Goal: Task Accomplishment & Management: Complete application form

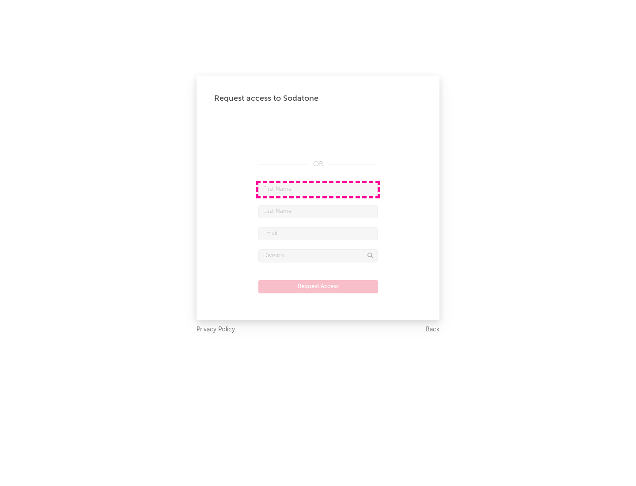
click at [318, 189] on input "text" at bounding box center [317, 189] width 119 height 13
type input "[PERSON_NAME]"
click at [318, 211] on input "text" at bounding box center [317, 211] width 119 height 13
type input "[PERSON_NAME]"
click at [318, 233] on input "text" at bounding box center [317, 233] width 119 height 13
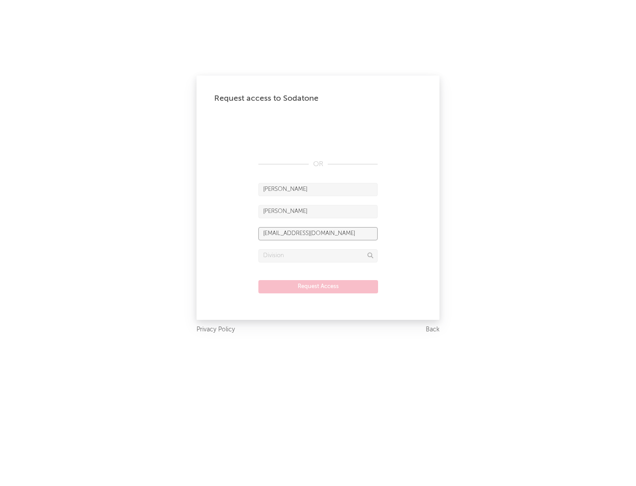
type input "[EMAIL_ADDRESS][DOMAIN_NAME]"
click at [318, 255] on input "text" at bounding box center [317, 255] width 119 height 13
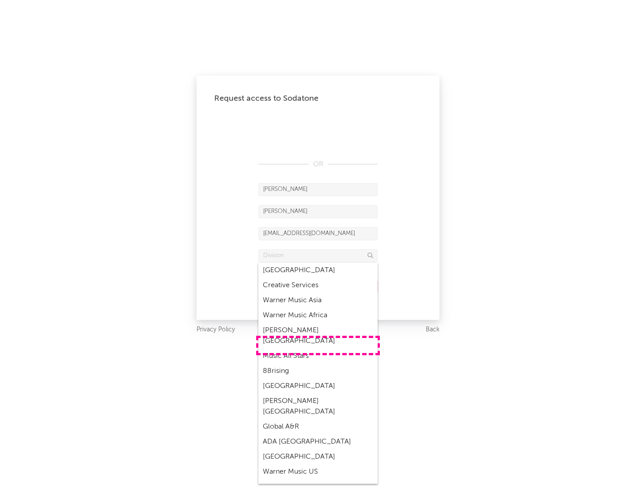
click at [318, 349] on div "Music All Stars" at bounding box center [317, 356] width 119 height 15
type input "Music All Stars"
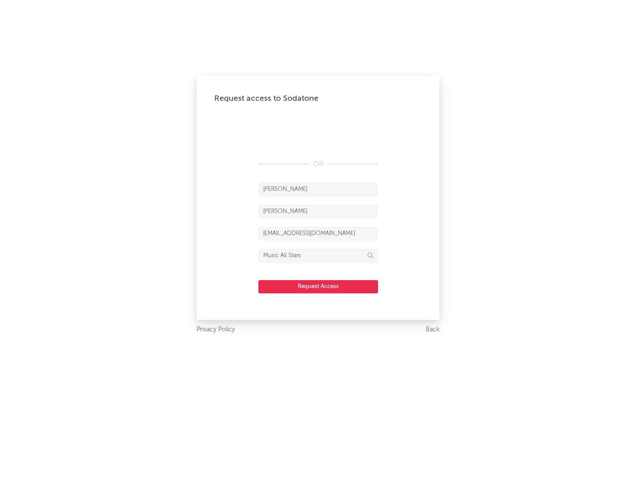
click at [318, 286] on button "Request Access" at bounding box center [318, 286] width 120 height 13
